Goal: Information Seeking & Learning: Understand process/instructions

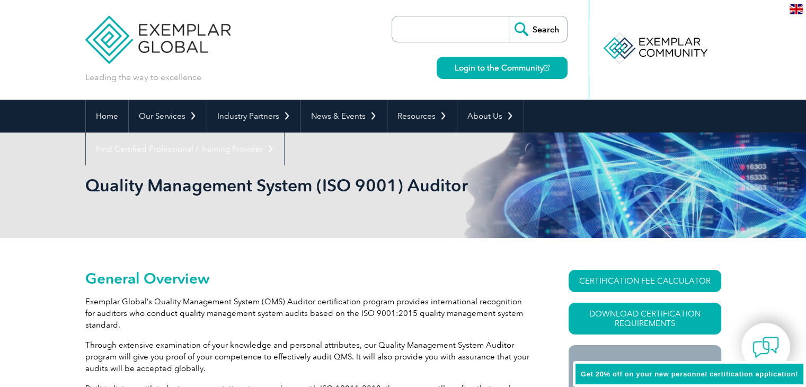
click at [448, 31] on input "search" at bounding box center [452, 28] width 111 height 25
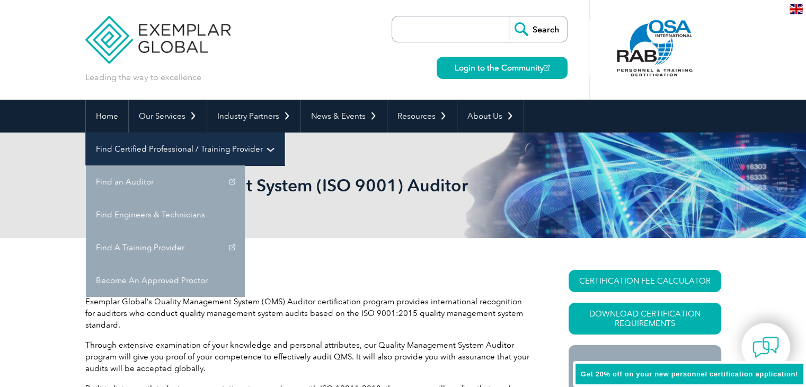
click at [284, 132] on link "Find Certified Professional / Training Provider" at bounding box center [185, 148] width 198 height 33
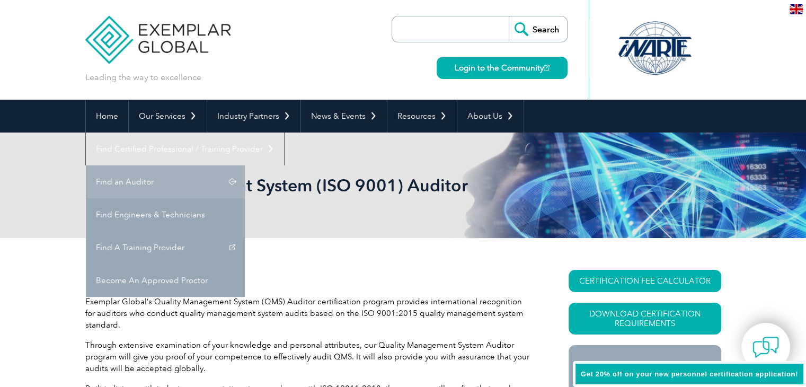
click at [245, 165] on link "Find an Auditor" at bounding box center [165, 181] width 159 height 33
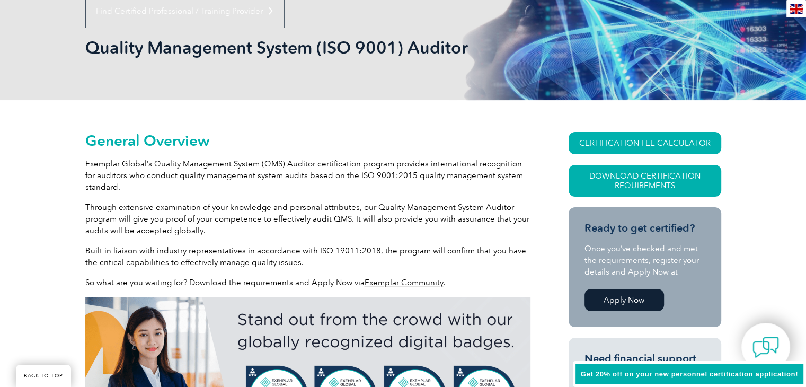
scroll to position [106, 0]
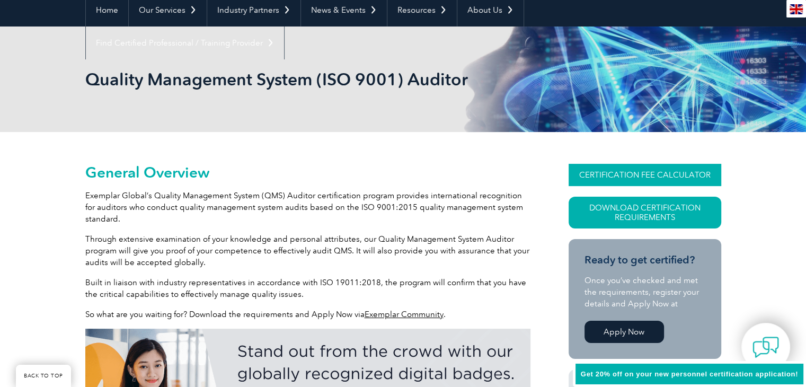
click at [653, 178] on link "CERTIFICATION FEE CALCULATOR" at bounding box center [645, 175] width 153 height 22
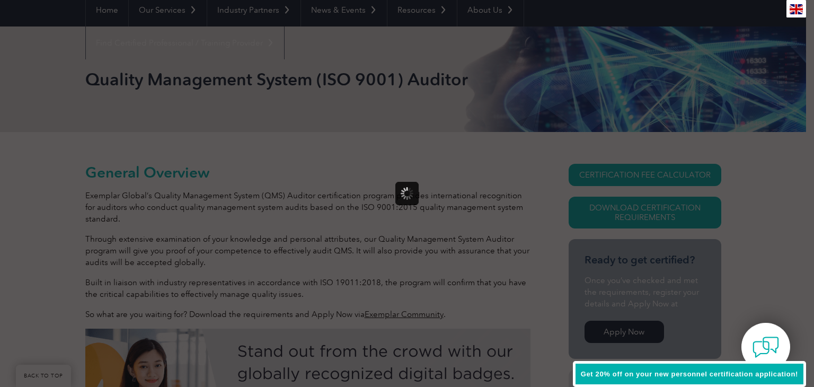
click at [783, 265] on div at bounding box center [407, 193] width 814 height 387
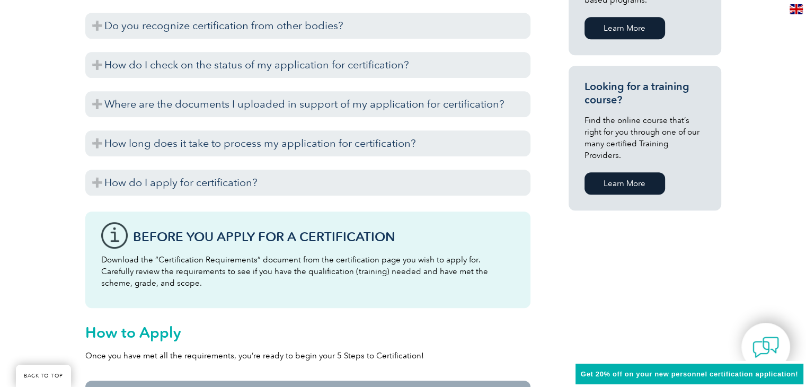
scroll to position [689, 0]
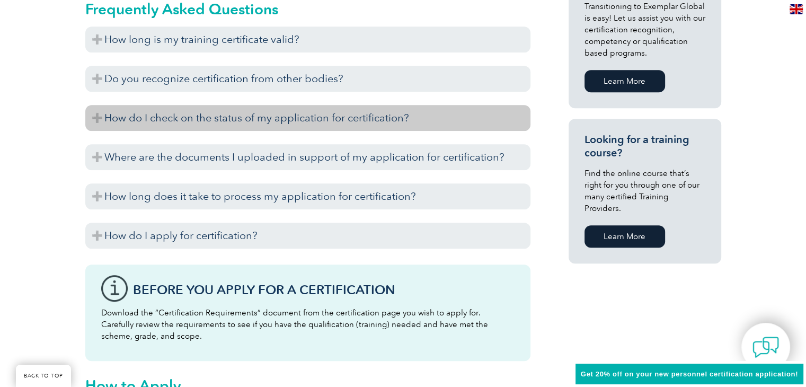
click at [340, 117] on h3 "How do I check on the status of my application for certification?" at bounding box center [307, 118] width 445 height 26
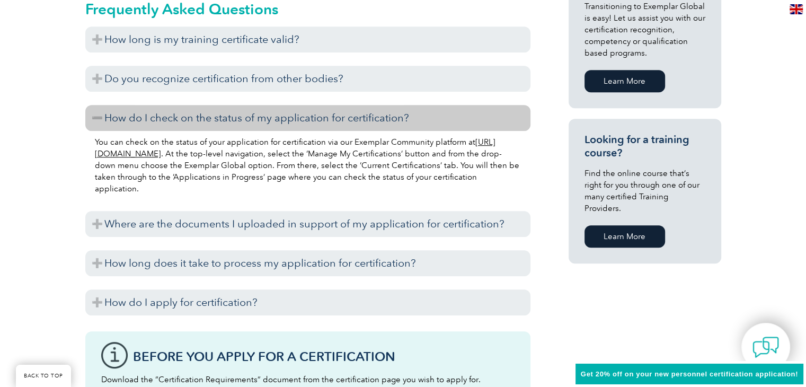
click at [209, 152] on link "[URL][DOMAIN_NAME]" at bounding box center [295, 147] width 401 height 21
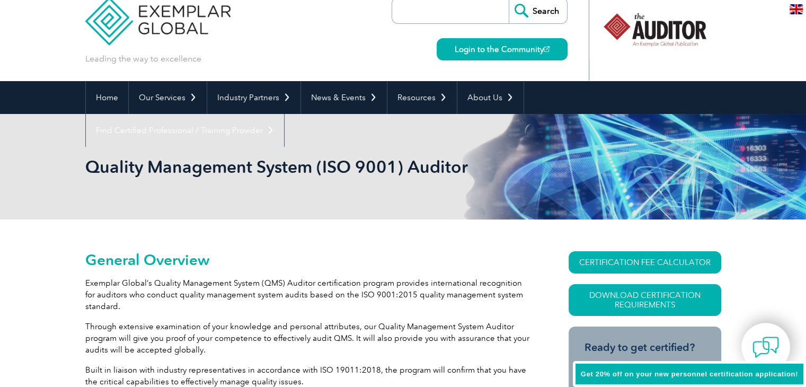
scroll to position [0, 0]
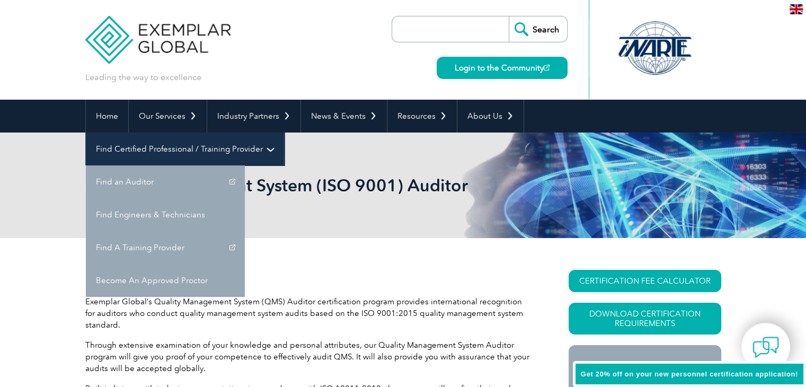
click at [284, 132] on link "Find Certified Professional / Training Provider" at bounding box center [185, 148] width 198 height 33
